Goal: Transaction & Acquisition: Purchase product/service

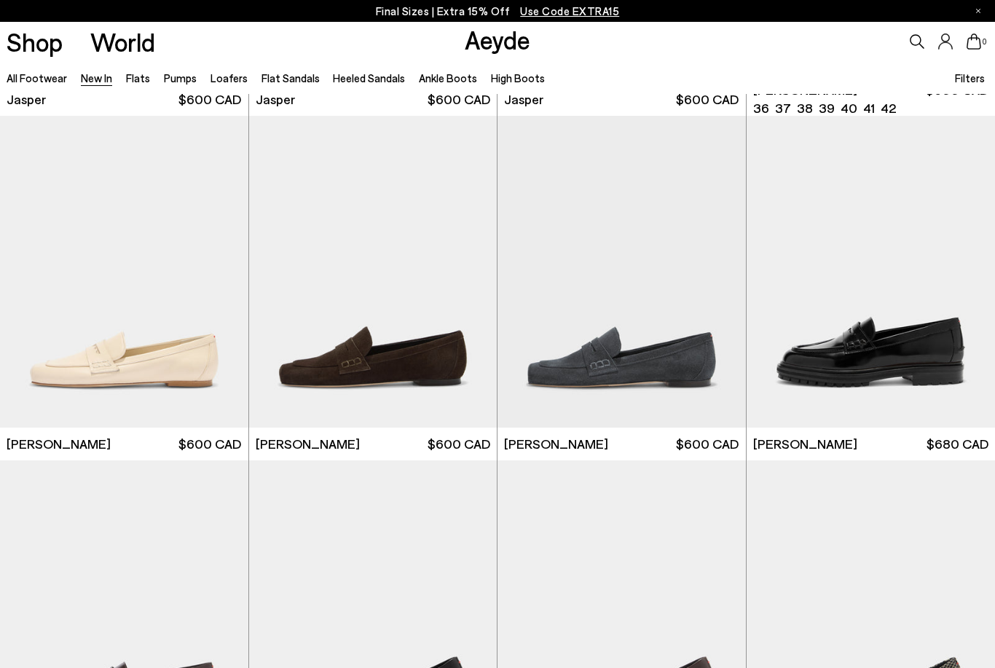
scroll to position [722, 0]
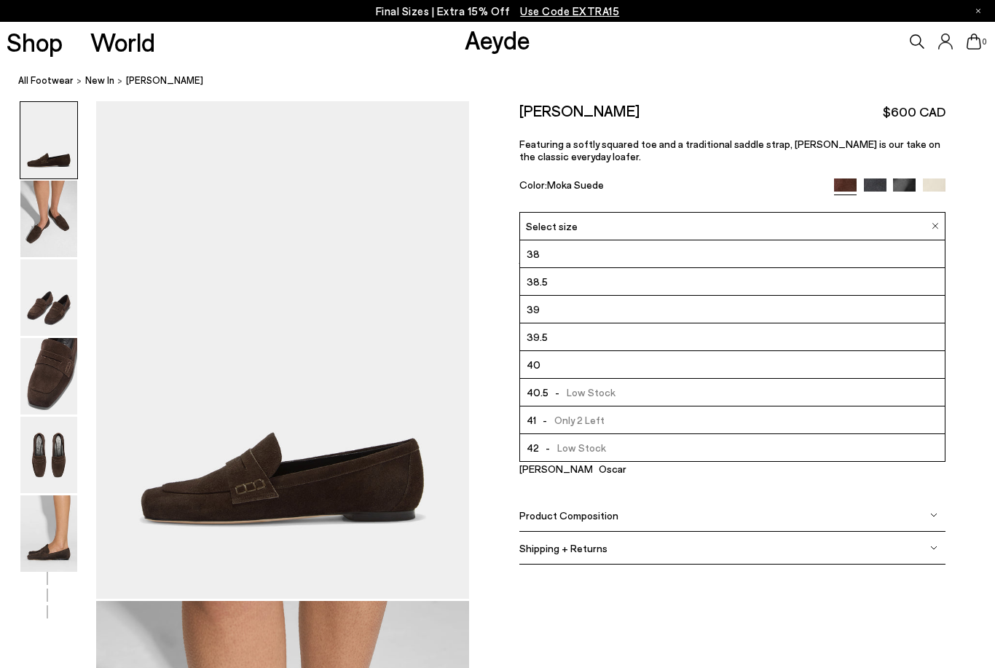
scroll to position [83, 0]
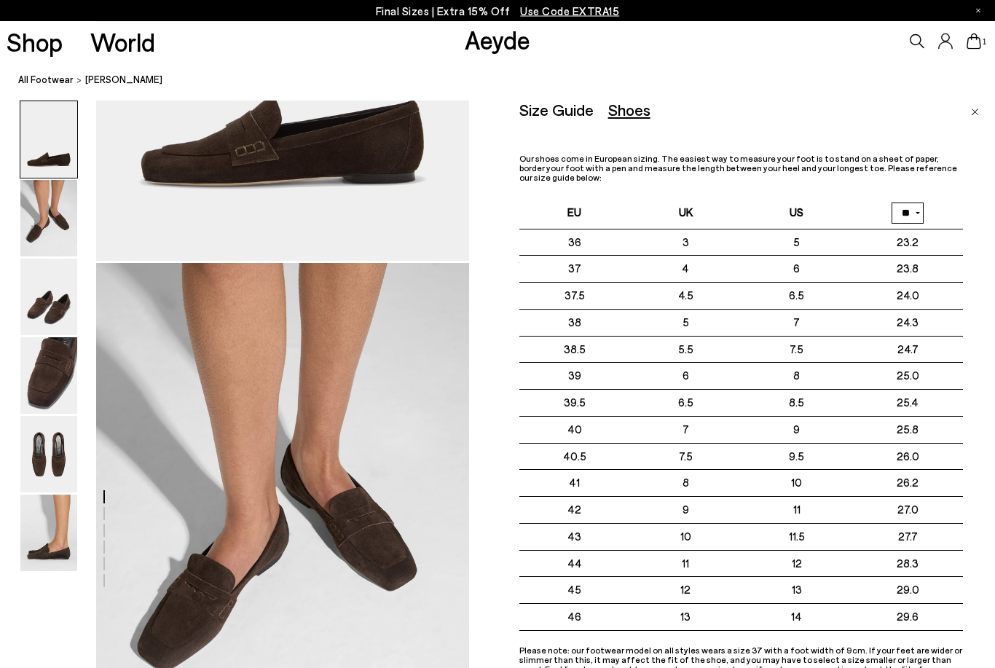
scroll to position [368, 0]
